Goal: Transaction & Acquisition: Purchase product/service

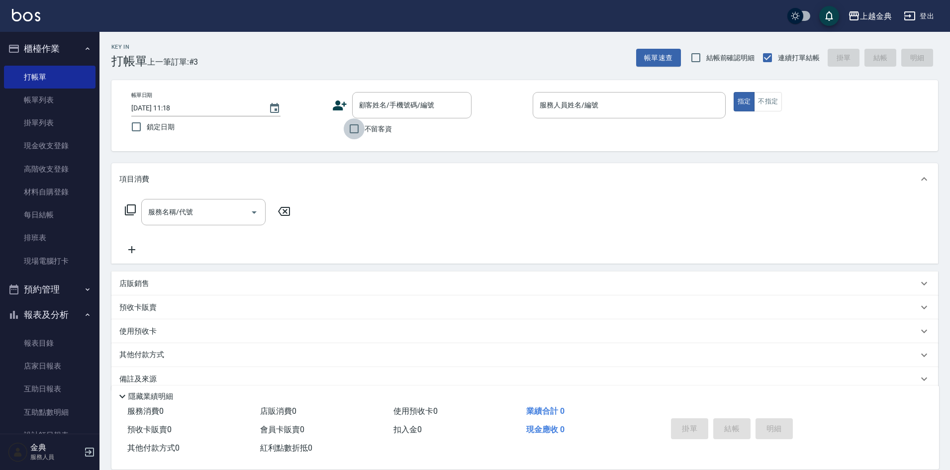
click at [354, 128] on input "不留客資" at bounding box center [354, 128] width 21 height 21
checkbox input "true"
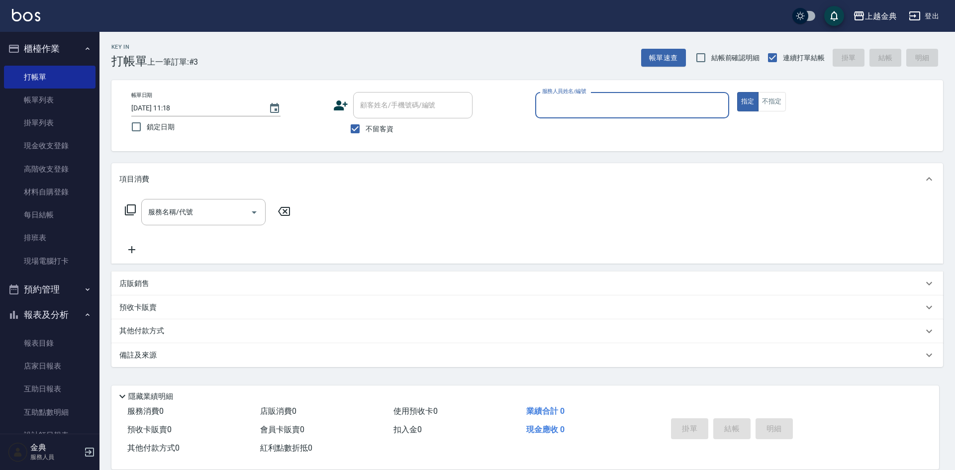
click at [562, 110] on input "服務人員姓名/編號" at bounding box center [631, 104] width 185 height 17
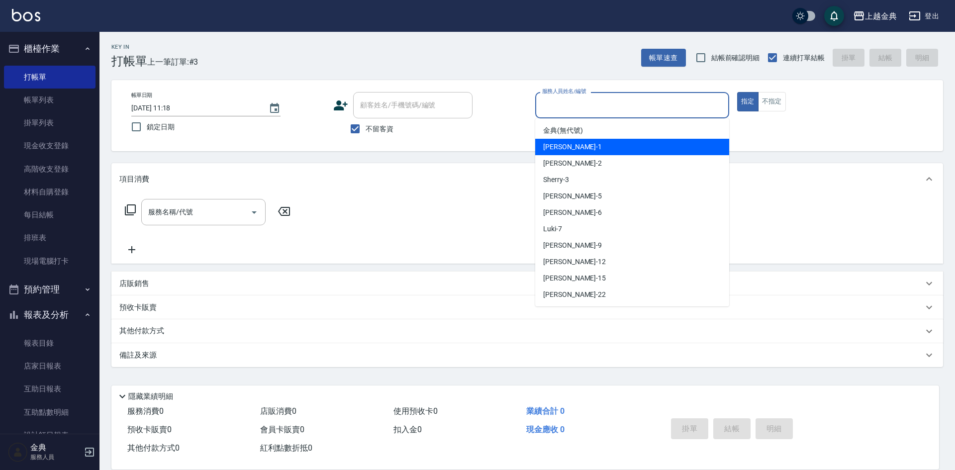
click at [593, 146] on div "Emma -1" at bounding box center [632, 147] width 194 height 16
type input "Emma-1"
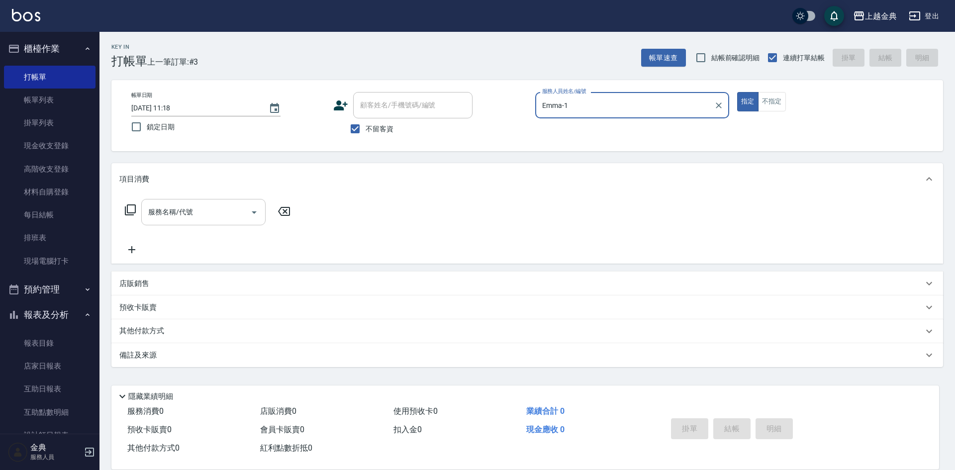
click at [254, 211] on icon "Open" at bounding box center [254, 212] width 5 height 2
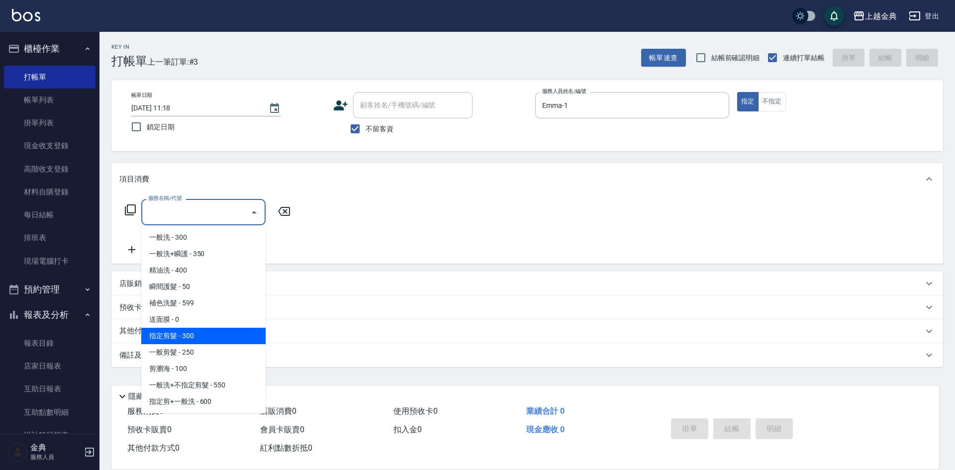
click at [232, 332] on span "指定剪髮 - 300" at bounding box center [203, 336] width 124 height 16
type input "指定剪髮(199)"
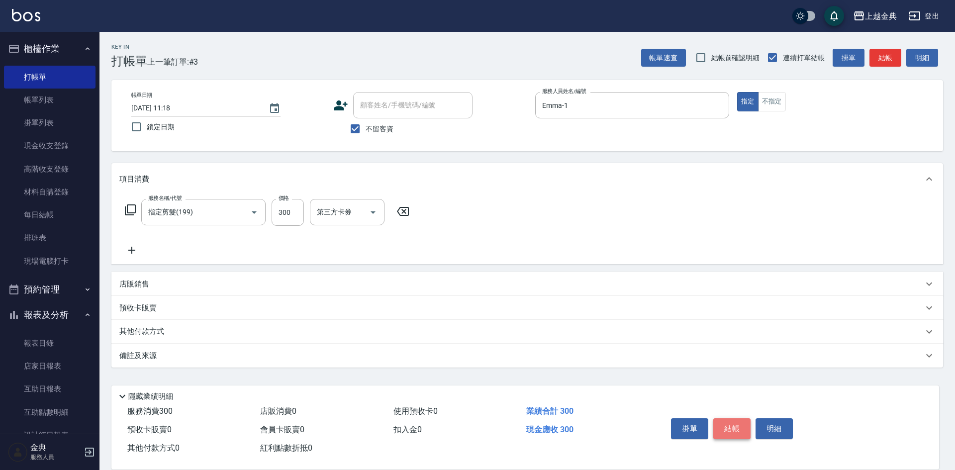
click at [734, 425] on button "結帳" at bounding box center [731, 428] width 37 height 21
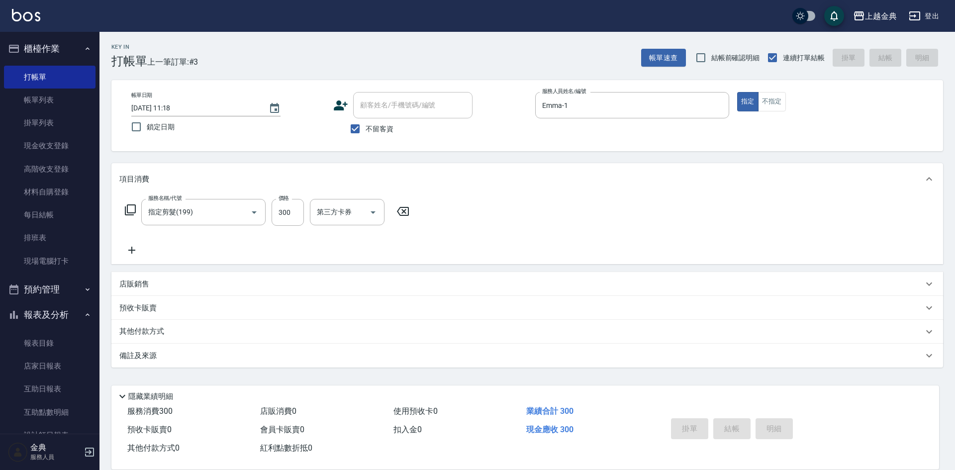
type input "[DATE] 12:54"
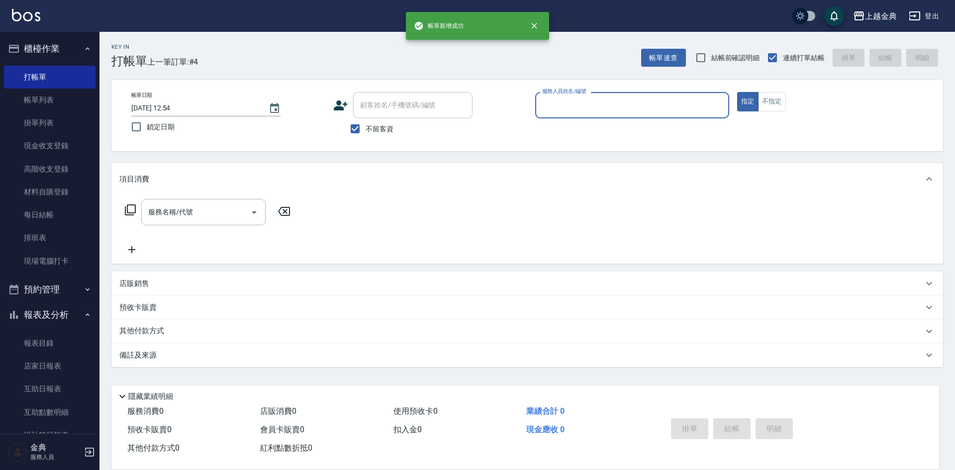
click at [634, 112] on input "服務人員姓名/編號" at bounding box center [631, 104] width 185 height 17
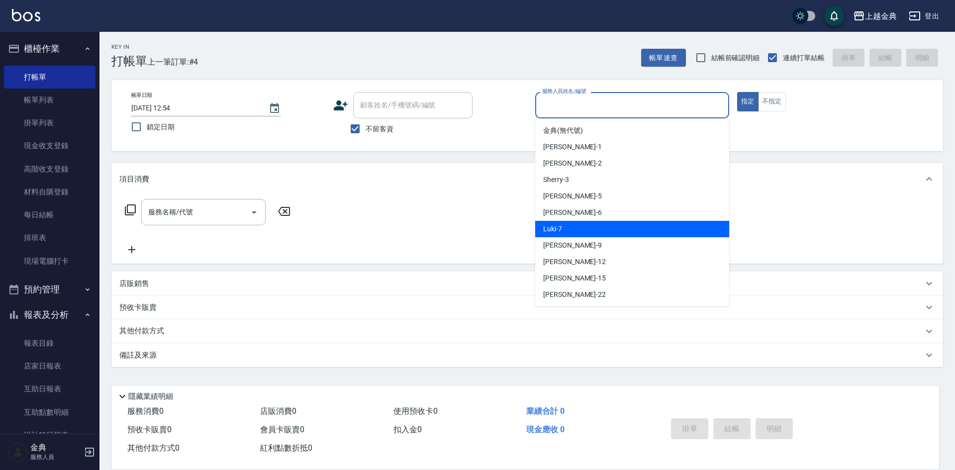
click at [602, 224] on div "Luki -7" at bounding box center [632, 229] width 194 height 16
type input "Luki-7"
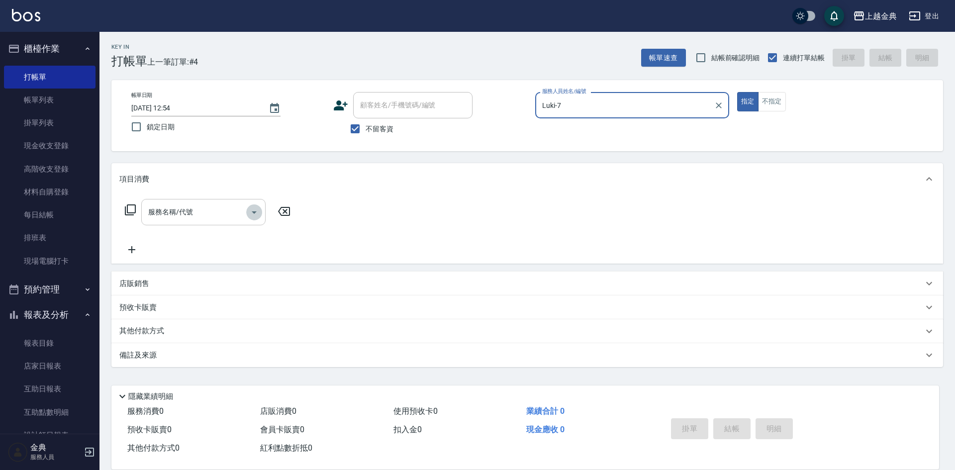
click at [258, 209] on icon "Open" at bounding box center [254, 212] width 12 height 12
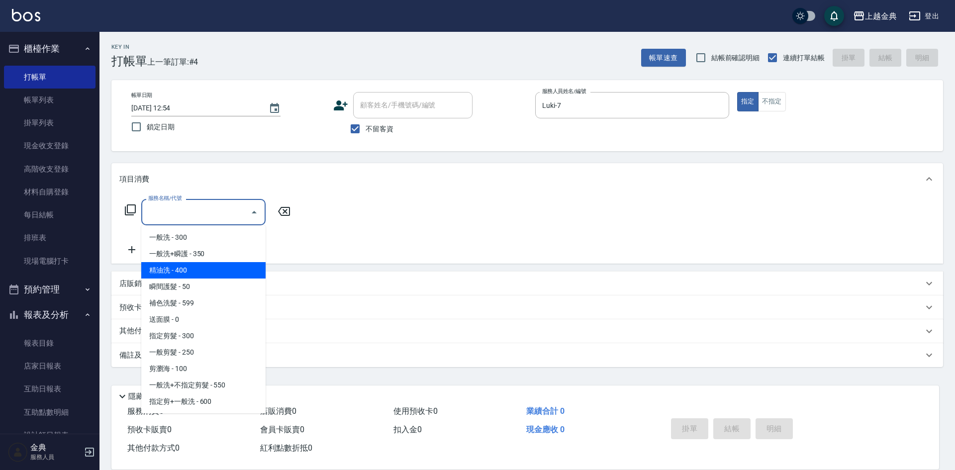
click at [230, 264] on span "精油洗 - 400" at bounding box center [203, 270] width 124 height 16
type input "精油洗(102)"
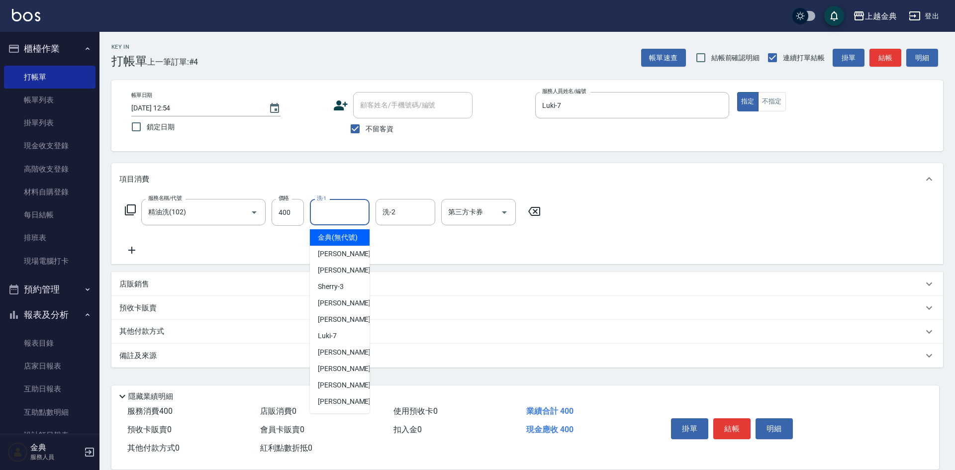
click at [352, 215] on input "洗-1" at bounding box center [339, 211] width 51 height 17
click at [350, 406] on div "[PERSON_NAME] -22" at bounding box center [340, 401] width 60 height 16
type input "[PERSON_NAME]-22"
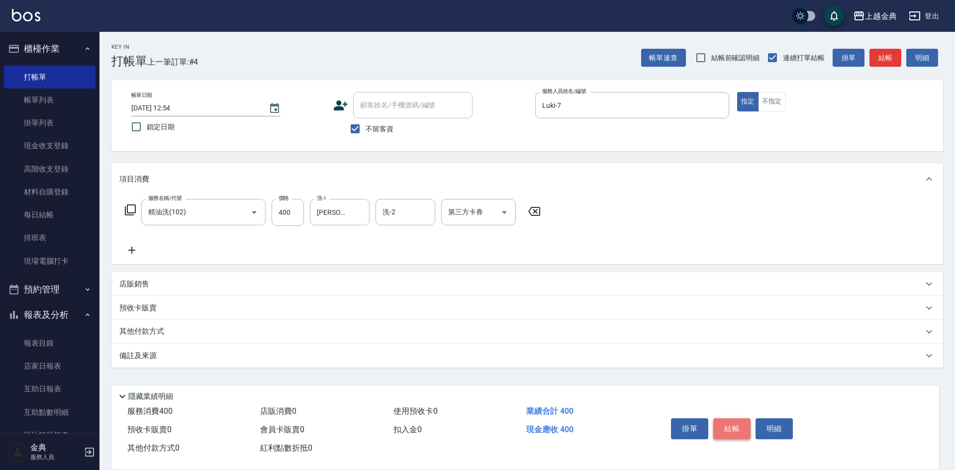
click at [736, 427] on button "結帳" at bounding box center [731, 428] width 37 height 21
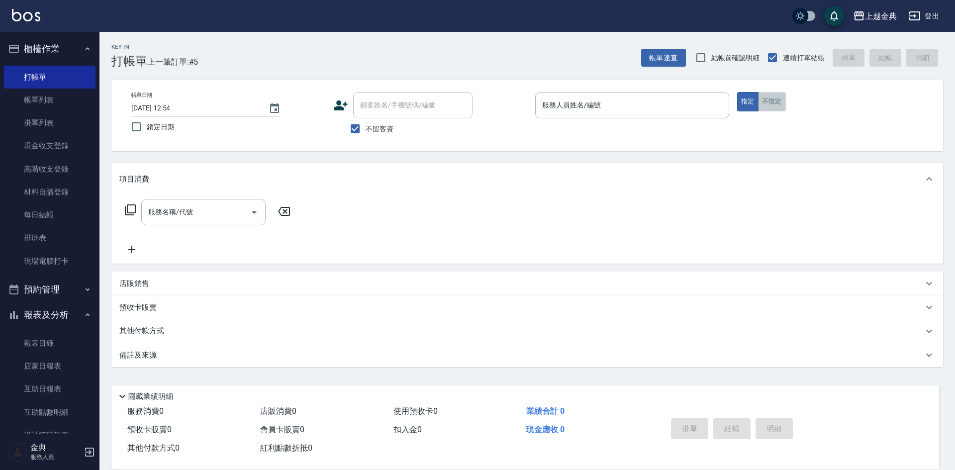
click at [770, 96] on button "不指定" at bounding box center [772, 101] width 28 height 19
click at [658, 106] on input "服務人員姓名/編號" at bounding box center [631, 104] width 185 height 17
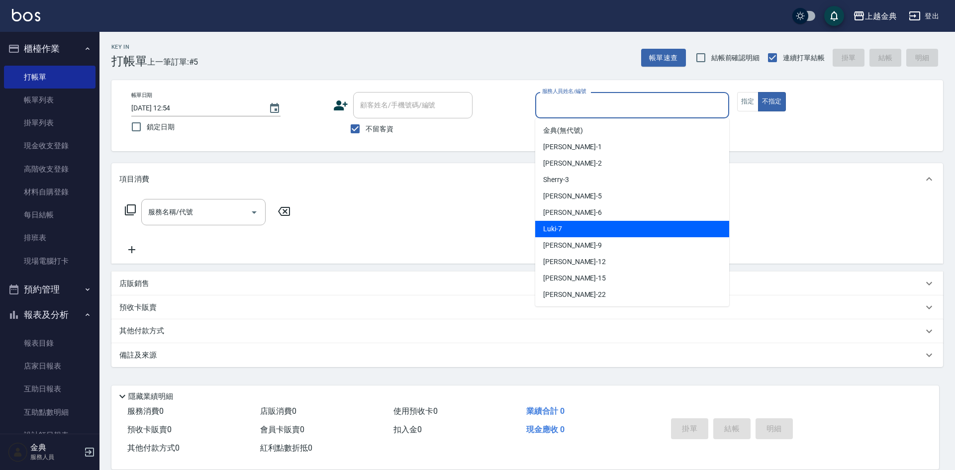
click at [622, 223] on div "Luki -7" at bounding box center [632, 229] width 194 height 16
type input "Luki-7"
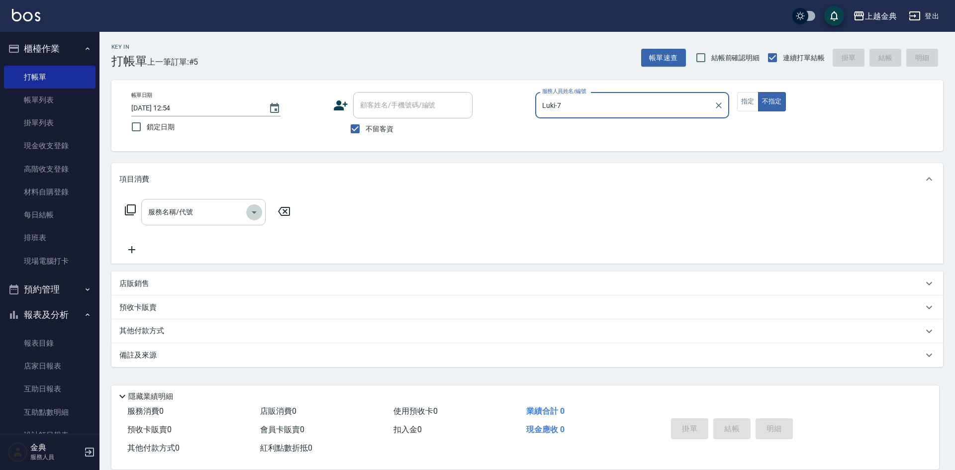
click at [255, 209] on icon "Open" at bounding box center [254, 212] width 12 height 12
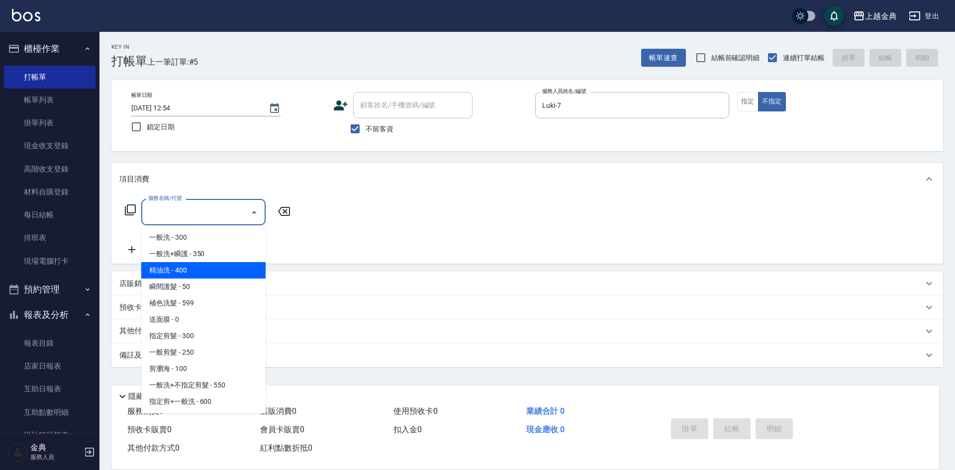
click at [221, 267] on span "精油洗 - 400" at bounding box center [203, 270] width 124 height 16
type input "精油洗(102)"
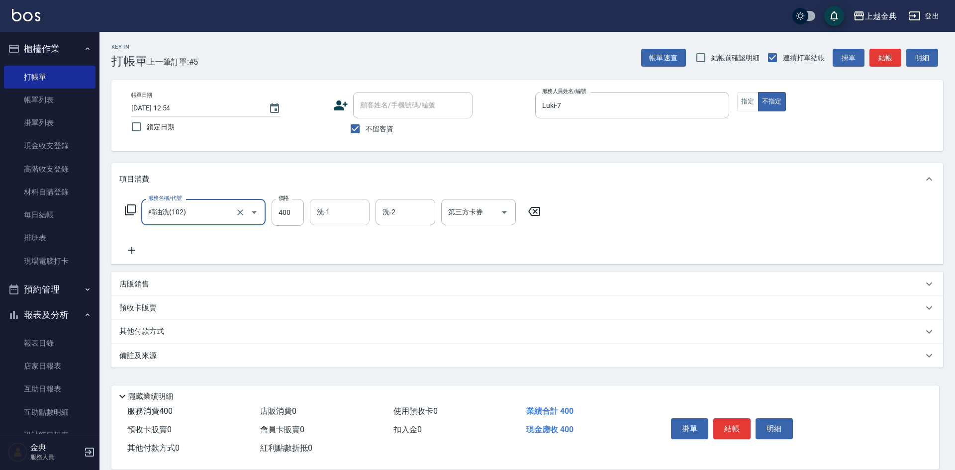
click at [334, 205] on input "洗-1" at bounding box center [339, 211] width 51 height 17
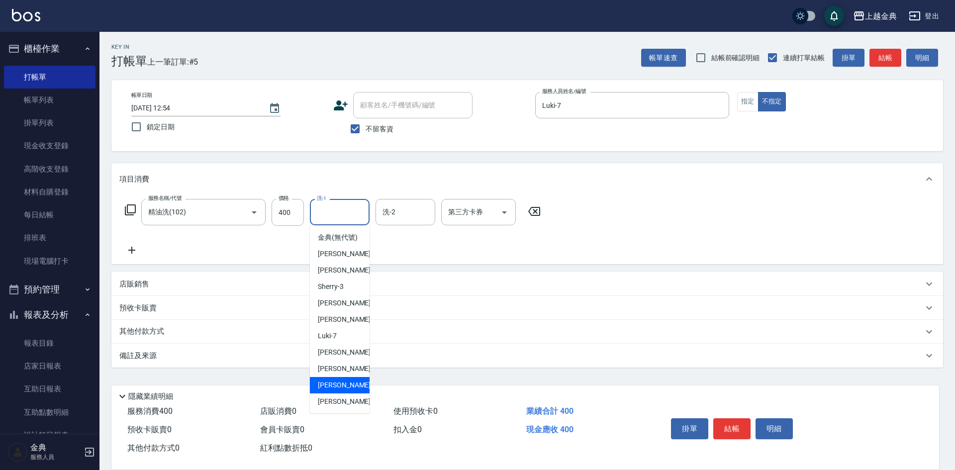
click at [340, 390] on span "[PERSON_NAME] -15" at bounding box center [349, 385] width 63 height 10
type input "[PERSON_NAME]-15"
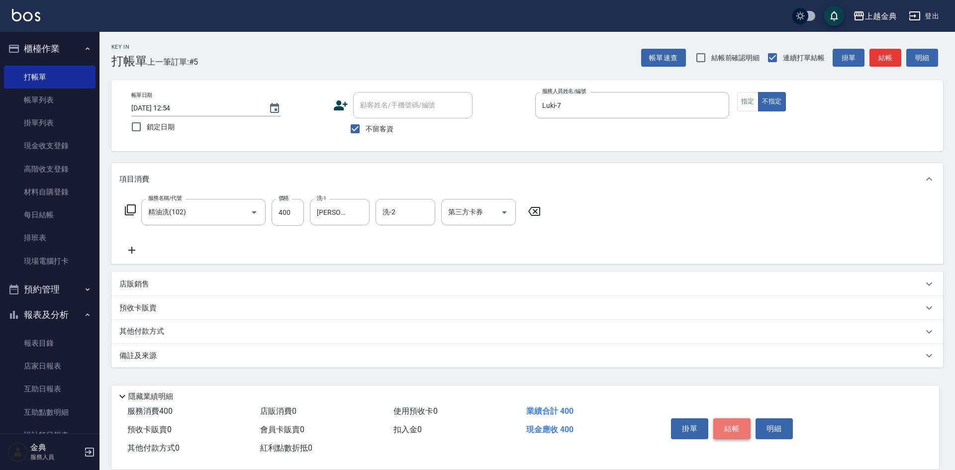
click at [729, 425] on button "結帳" at bounding box center [731, 428] width 37 height 21
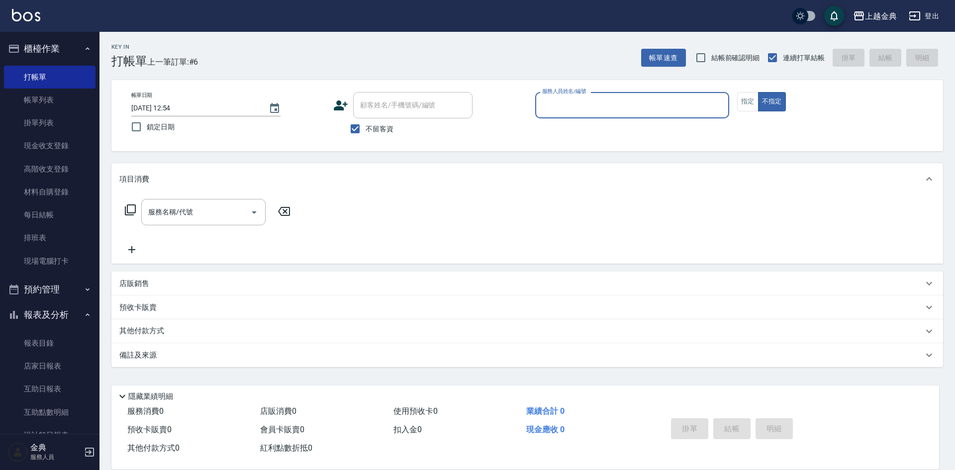
click at [645, 102] on input "服務人員姓名/編號" at bounding box center [631, 104] width 185 height 17
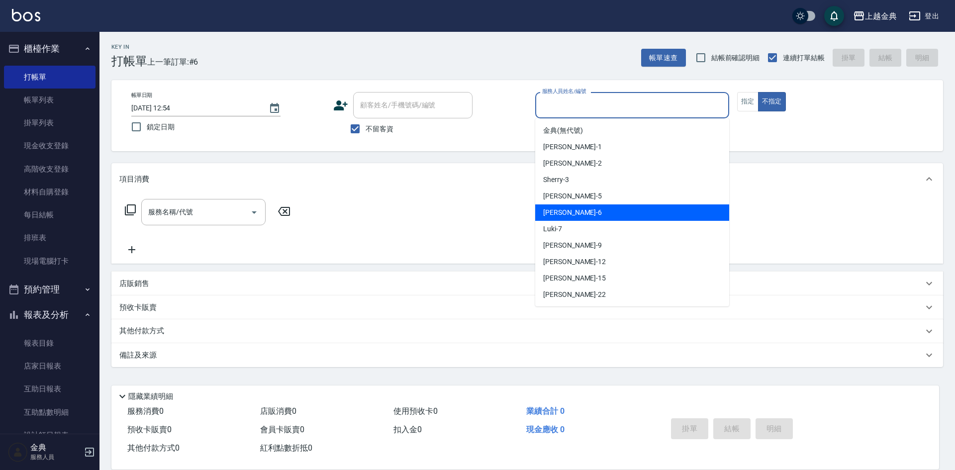
click at [626, 206] on div "[PERSON_NAME] -6" at bounding box center [632, 212] width 194 height 16
type input "[PERSON_NAME]-6"
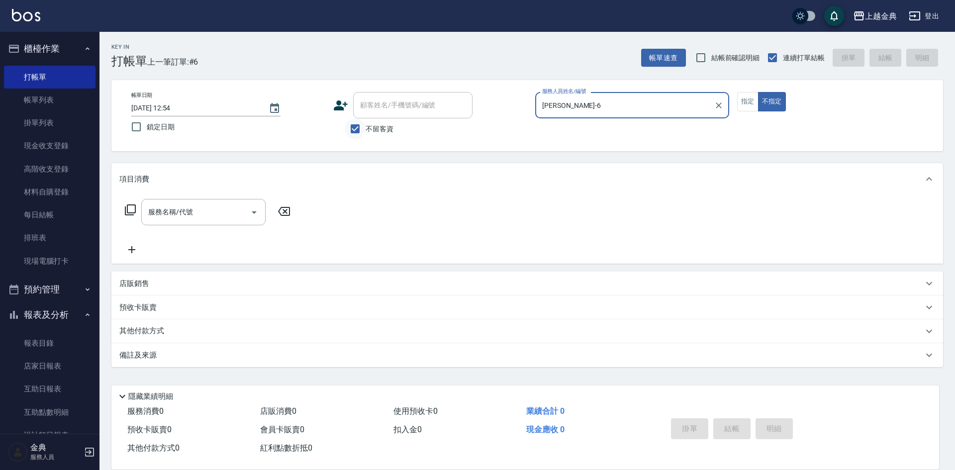
click at [354, 129] on input "不留客資" at bounding box center [355, 128] width 21 height 21
checkbox input "false"
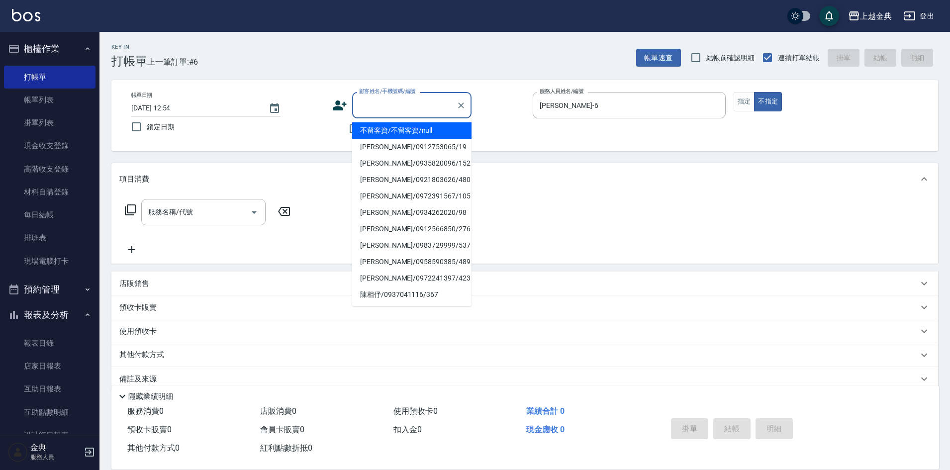
click at [367, 108] on input "顧客姓名/手機號碼/編號" at bounding box center [404, 104] width 95 height 17
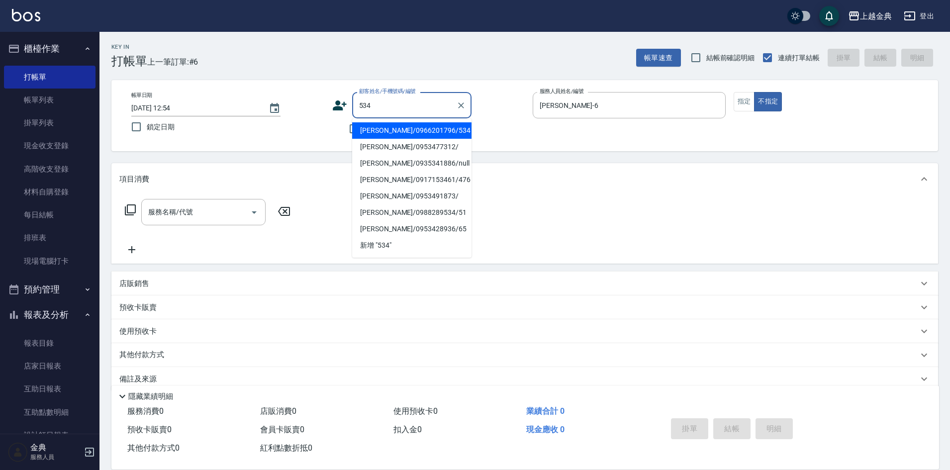
click at [432, 135] on li "[PERSON_NAME]/0966201796/534" at bounding box center [411, 130] width 119 height 16
type input "[PERSON_NAME]/0966201796/534"
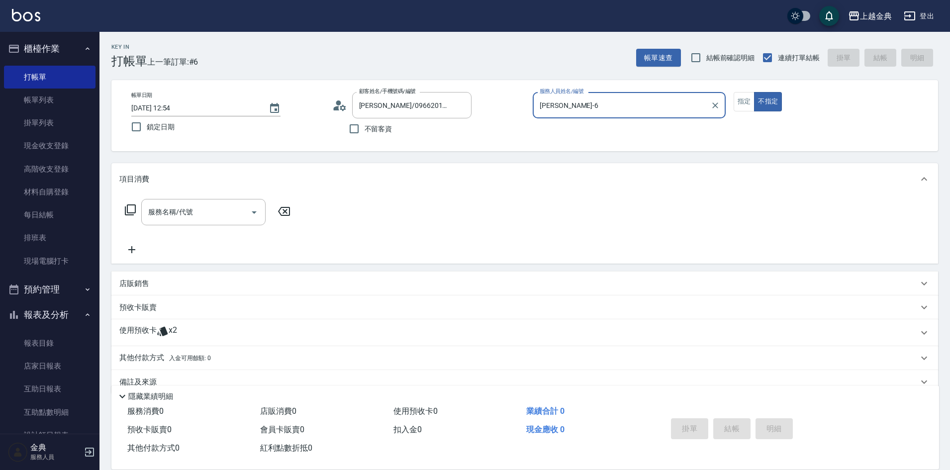
click at [201, 324] on div "使用預收卡 x2" at bounding box center [524, 332] width 826 height 27
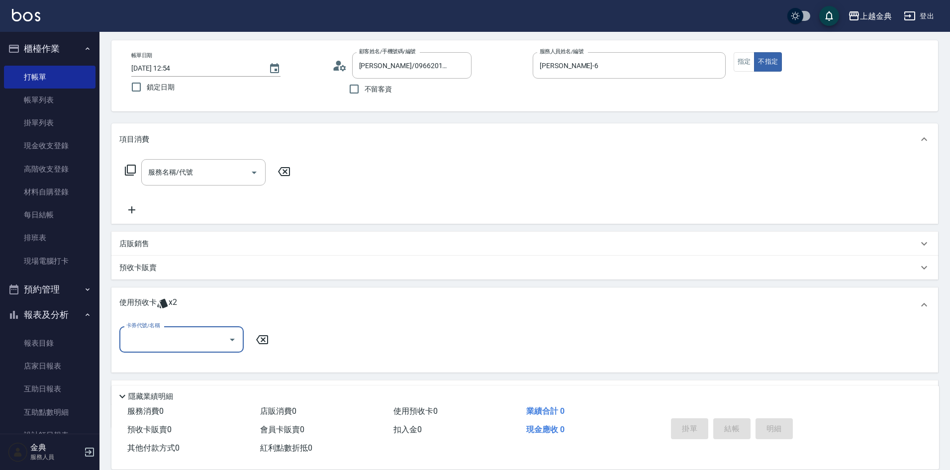
scroll to position [93, 0]
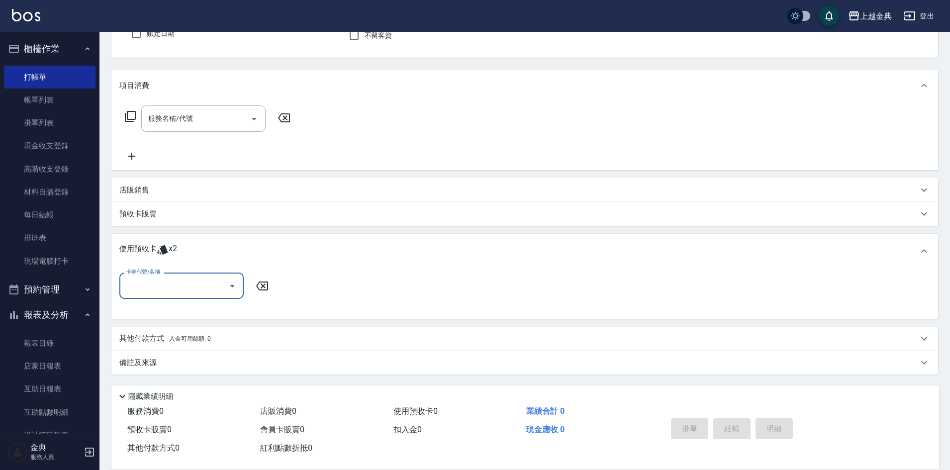
click at [192, 290] on input "卡券代號/名稱" at bounding box center [174, 285] width 100 height 17
click at [200, 312] on div "頭皮3次 剩餘2張" at bounding box center [181, 311] width 124 height 16
type input "頭皮3次"
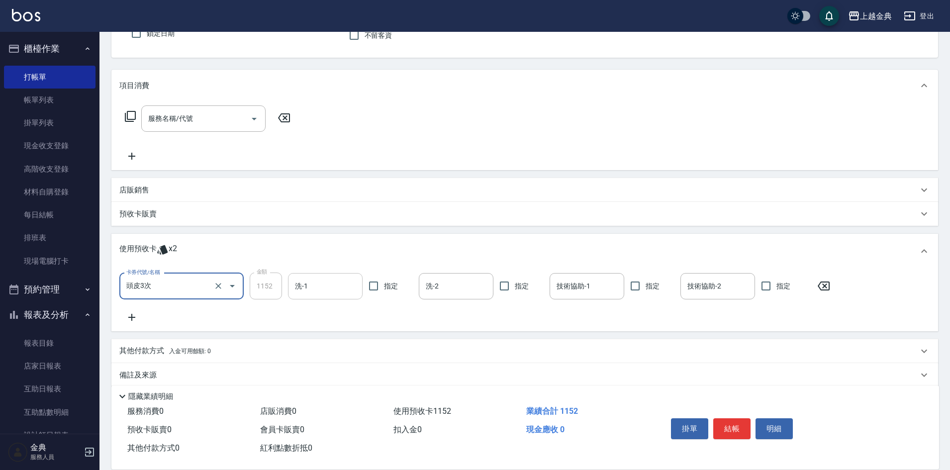
click at [347, 289] on input "洗-1" at bounding box center [325, 285] width 66 height 17
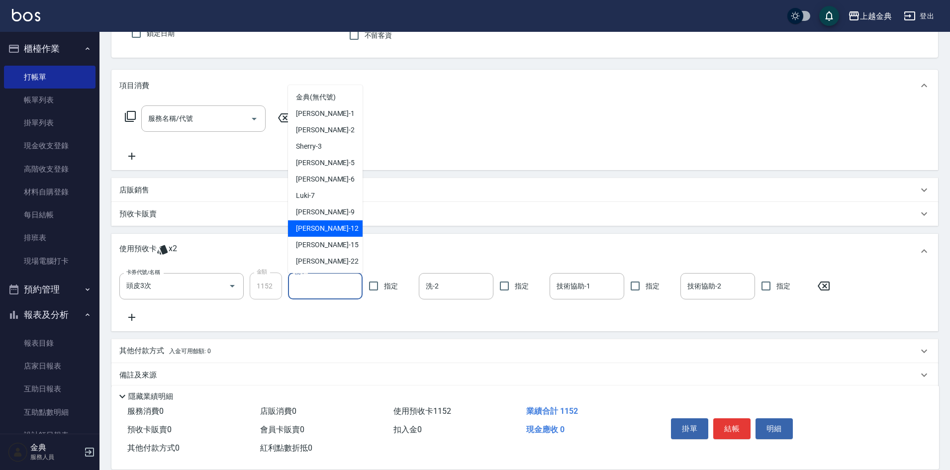
click at [338, 231] on div "[PERSON_NAME]-12" at bounding box center [325, 228] width 75 height 16
type input "[PERSON_NAME]-12"
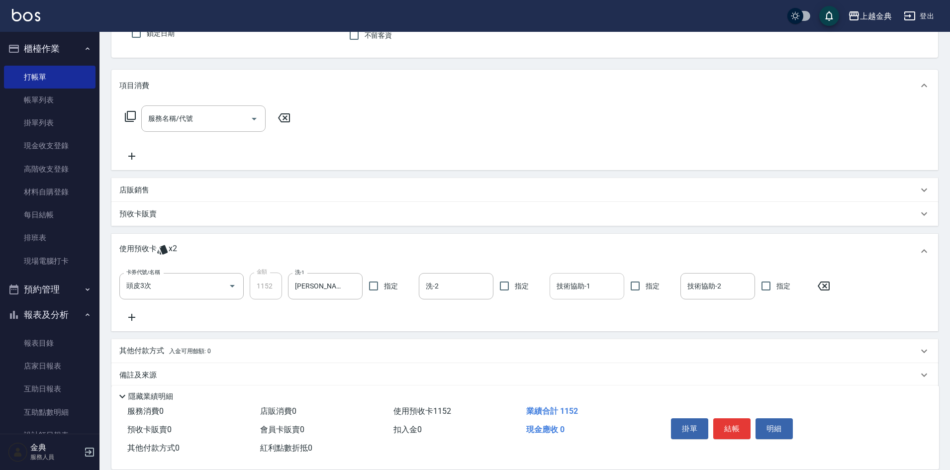
click at [568, 282] on input "技術協助-1" at bounding box center [587, 285] width 66 height 17
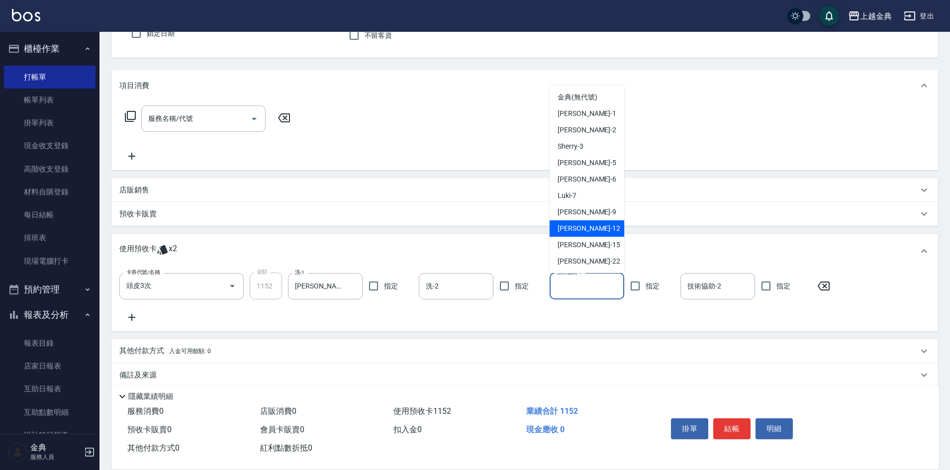
click at [597, 226] on div "[PERSON_NAME]-12" at bounding box center [586, 228] width 75 height 16
type input "[PERSON_NAME]-12"
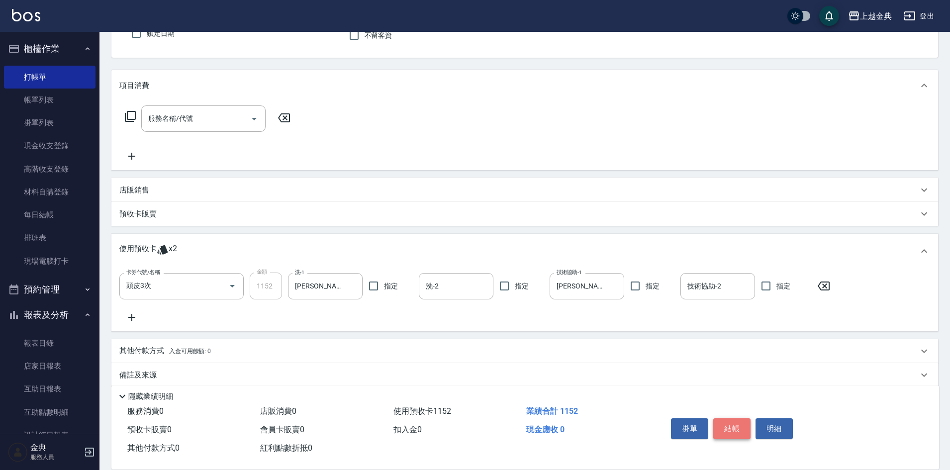
click at [731, 423] on button "結帳" at bounding box center [731, 428] width 37 height 21
type input "[DATE] 12:55"
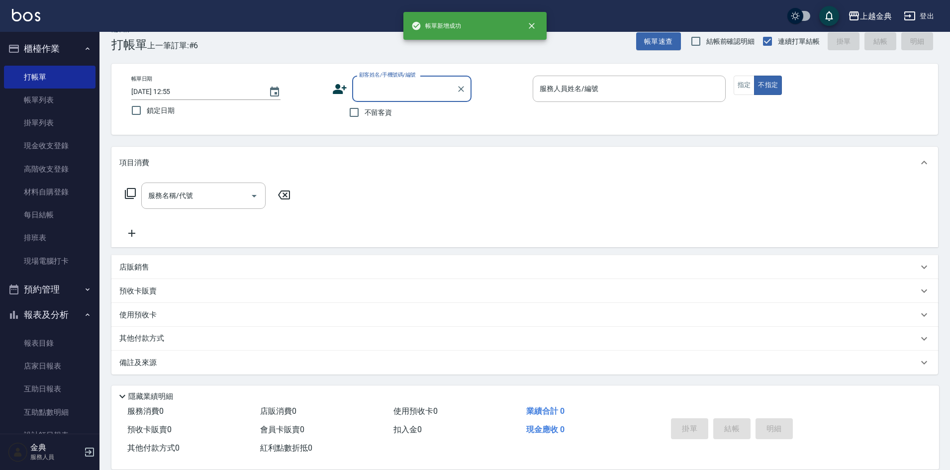
scroll to position [16, 0]
click at [740, 86] on button "指定" at bounding box center [743, 85] width 21 height 19
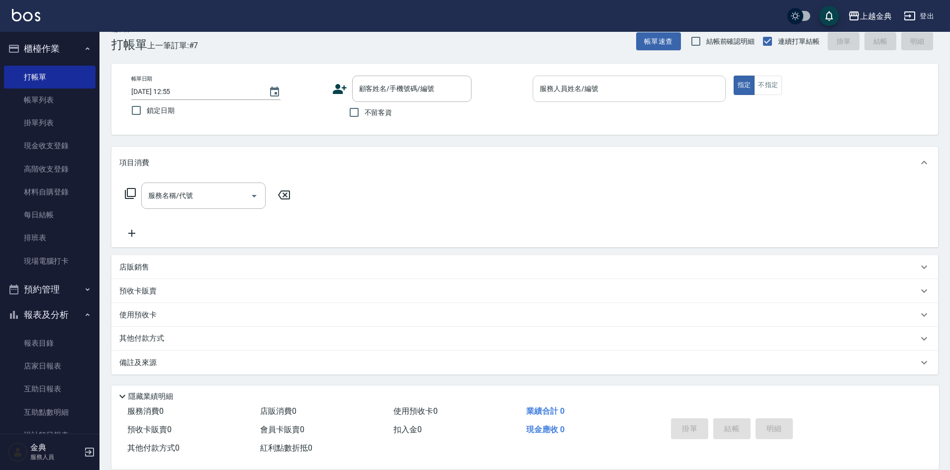
click at [663, 85] on input "服務人員姓名/編號" at bounding box center [629, 88] width 184 height 17
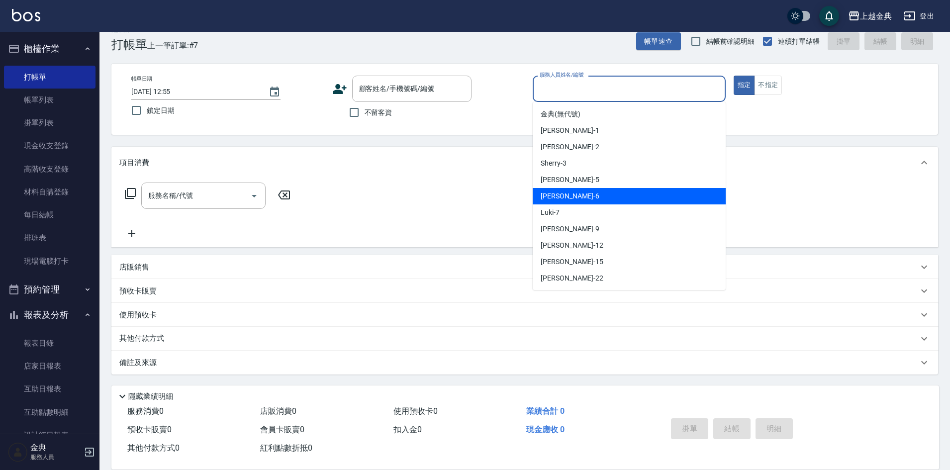
click at [637, 188] on div "[PERSON_NAME] -6" at bounding box center [629, 196] width 193 height 16
type input "[PERSON_NAME]-6"
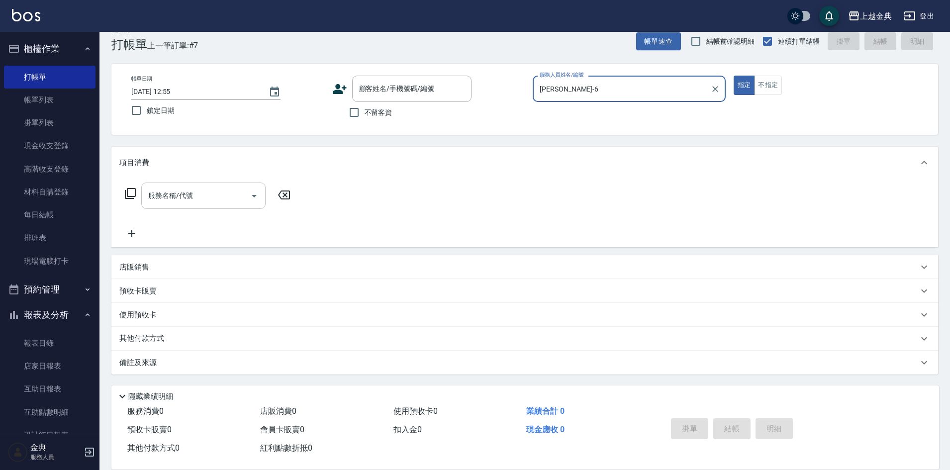
click at [256, 193] on icon "Open" at bounding box center [254, 196] width 12 height 12
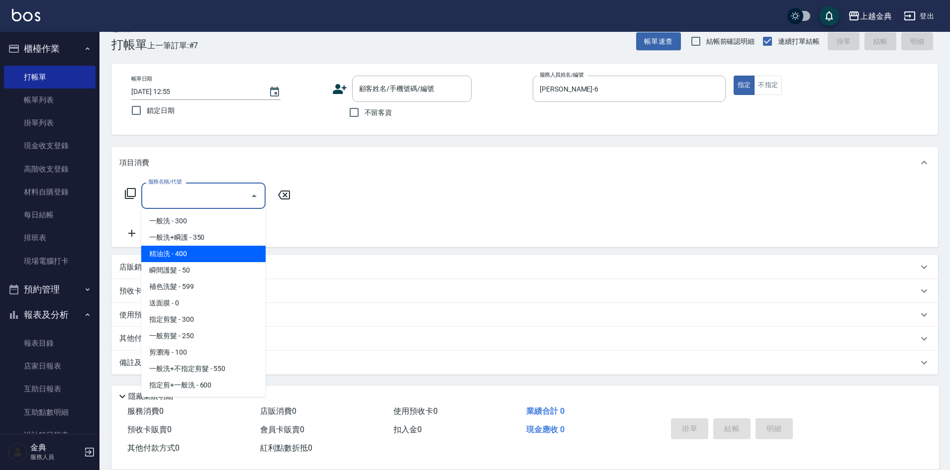
click at [216, 259] on span "精油洗 - 400" at bounding box center [203, 254] width 124 height 16
type input "精油洗(102)"
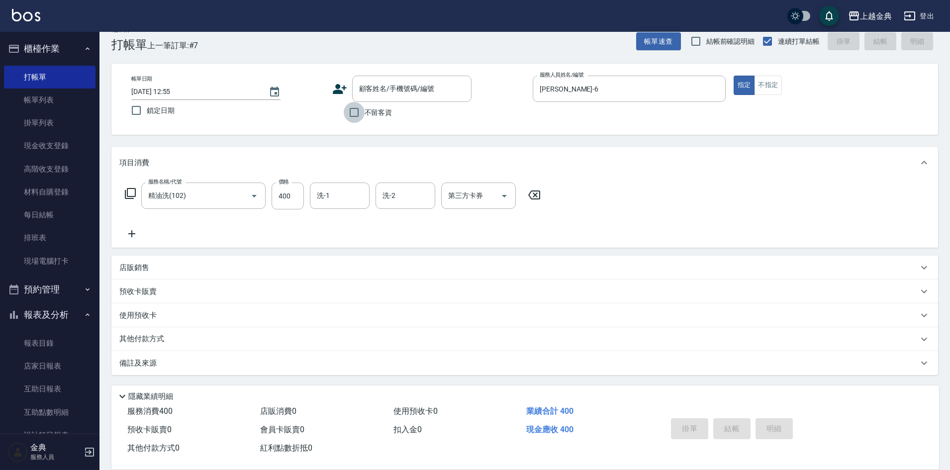
click at [349, 114] on input "不留客資" at bounding box center [354, 112] width 21 height 21
checkbox input "true"
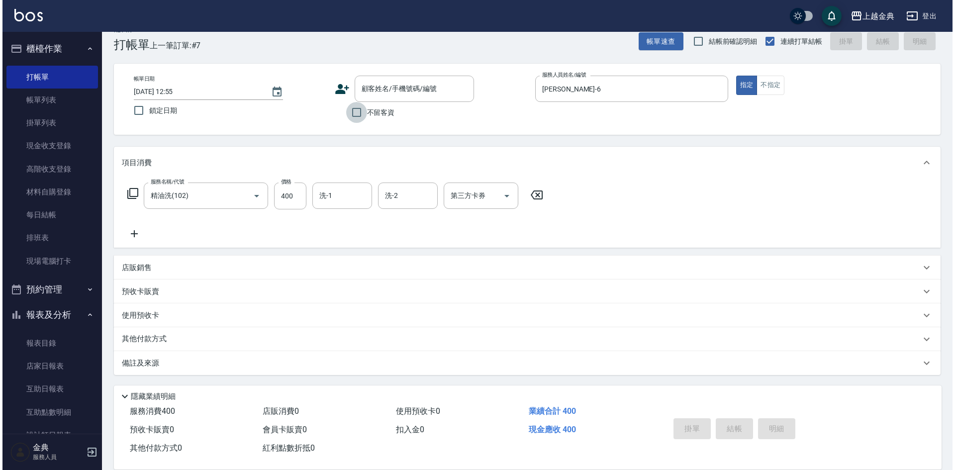
scroll to position [0, 0]
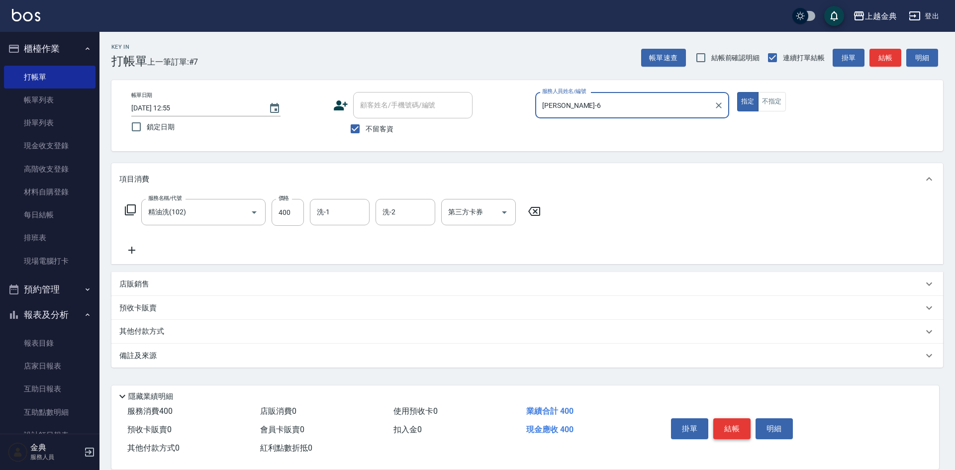
click at [733, 420] on button "結帳" at bounding box center [731, 428] width 37 height 21
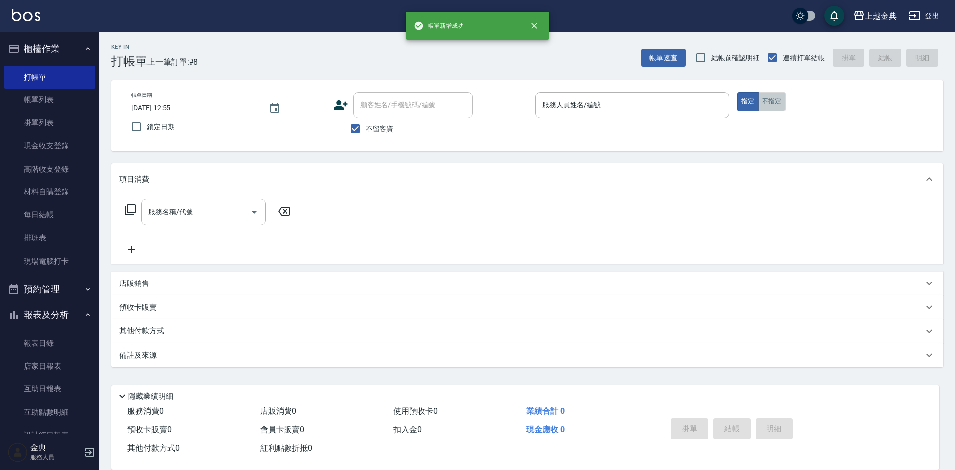
click at [774, 103] on button "不指定" at bounding box center [772, 101] width 28 height 19
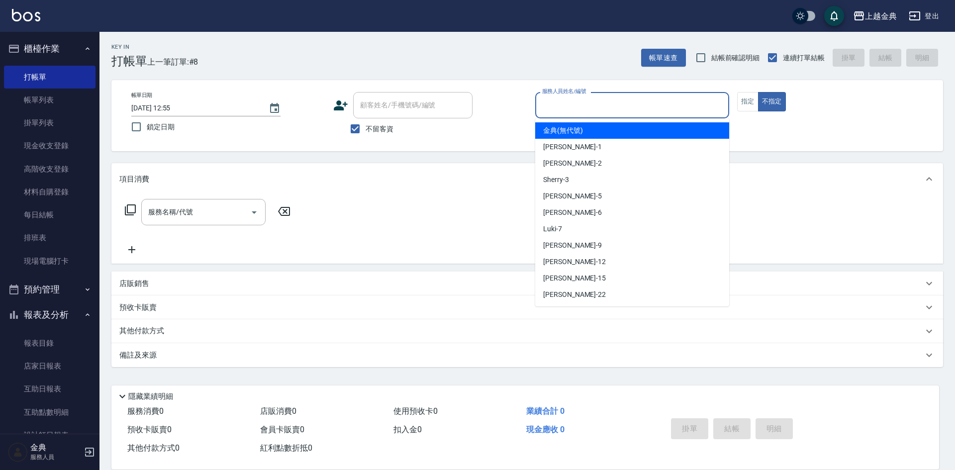
click at [655, 109] on input "服務人員姓名/編號" at bounding box center [631, 104] width 185 height 17
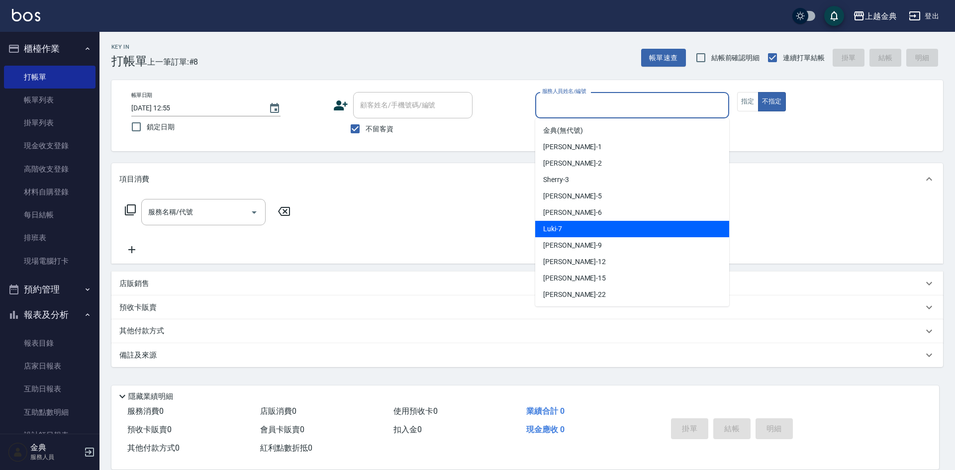
click at [615, 224] on div "Luki -7" at bounding box center [632, 229] width 194 height 16
type input "Luki-7"
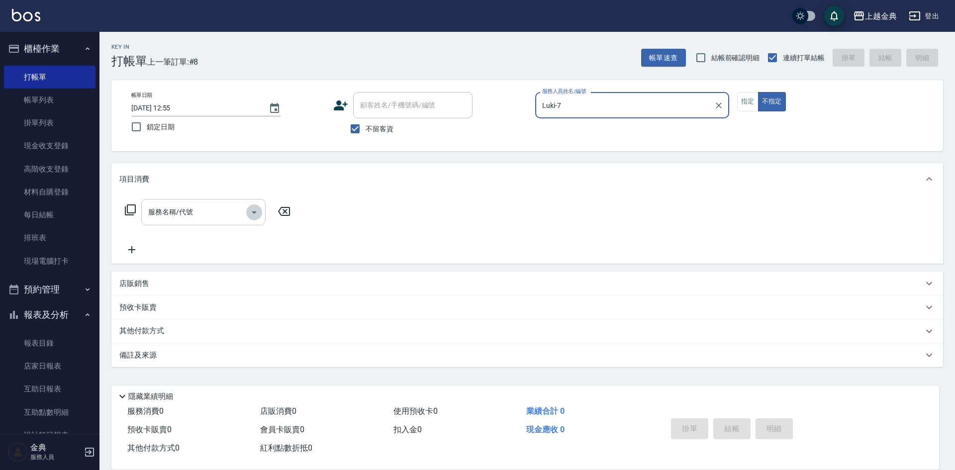
click at [255, 214] on icon "Open" at bounding box center [254, 212] width 12 height 12
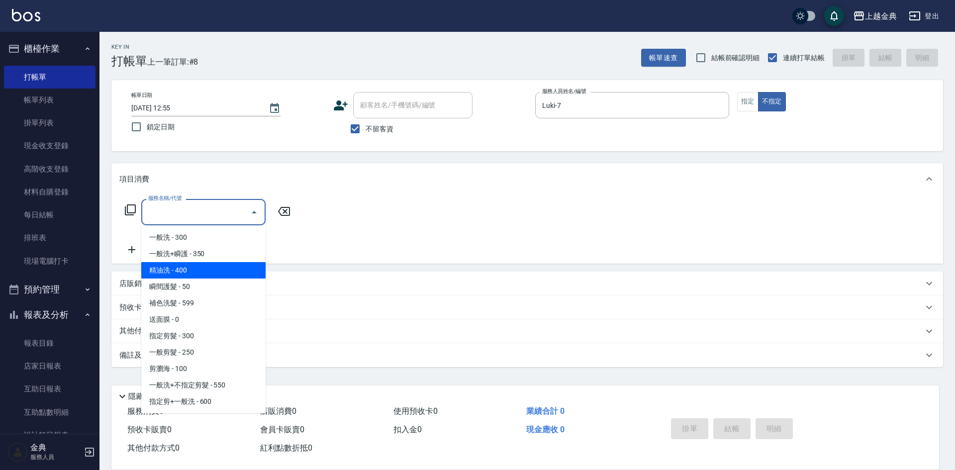
click at [204, 267] on span "精油洗 - 400" at bounding box center [203, 270] width 124 height 16
type input "精油洗(102)"
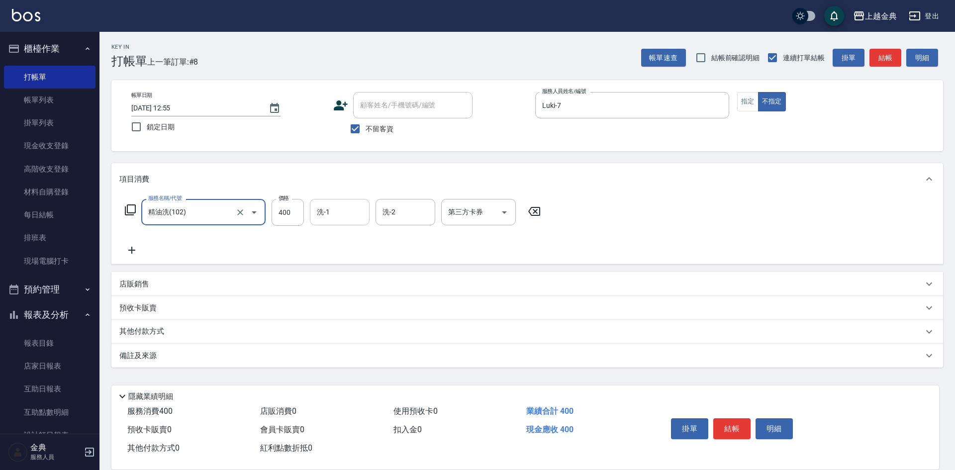
click at [349, 216] on input "洗-1" at bounding box center [339, 211] width 51 height 17
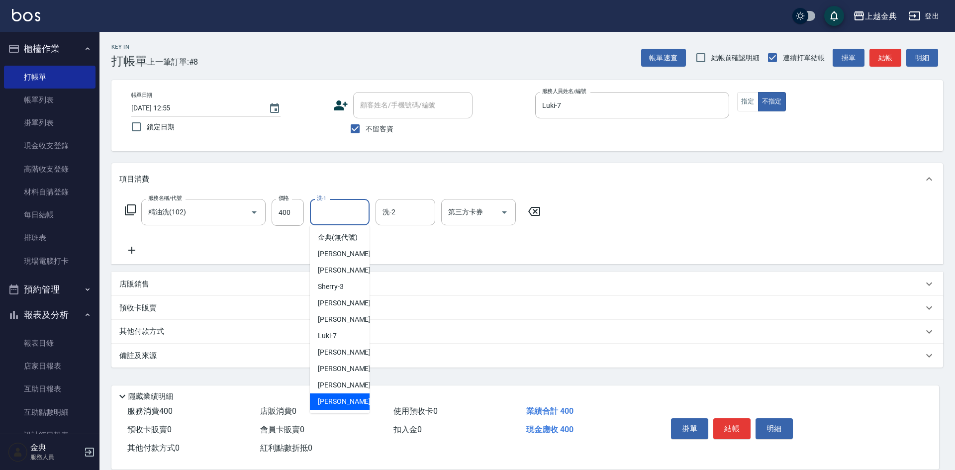
click at [337, 407] on span "[PERSON_NAME] -22" at bounding box center [349, 401] width 63 height 10
type input "[PERSON_NAME]-22"
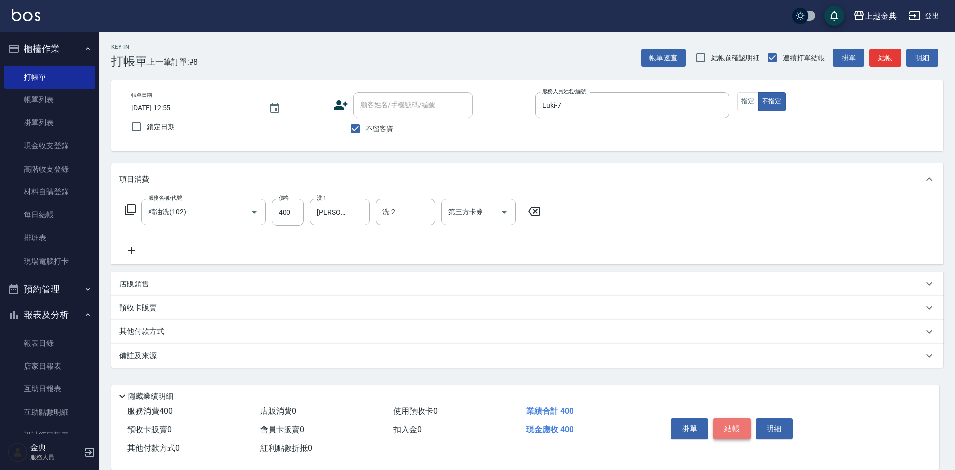
click at [723, 428] on button "結帳" at bounding box center [731, 428] width 37 height 21
